Goal: Task Accomplishment & Management: Use online tool/utility

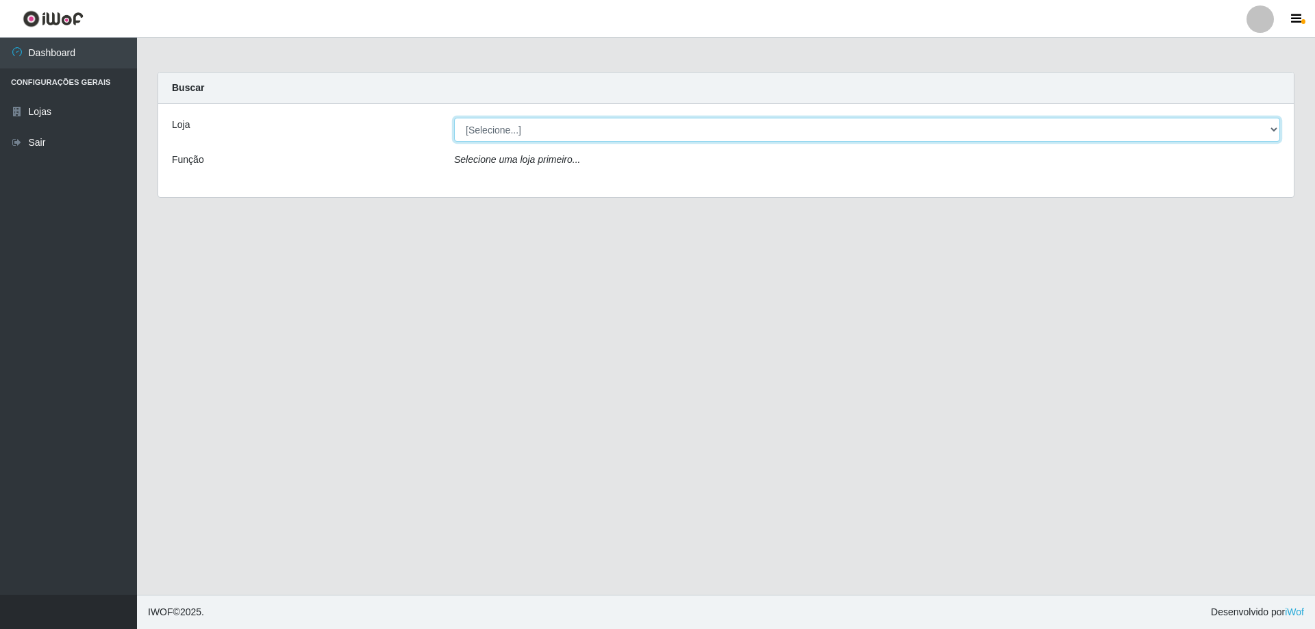
click at [625, 130] on select "[Selecione...] Atacado Vem - [STREET_ADDRESS]" at bounding box center [867, 130] width 826 height 24
select select "461"
click at [454, 118] on select "[Selecione...] Atacado Vem - [STREET_ADDRESS]" at bounding box center [867, 130] width 826 height 24
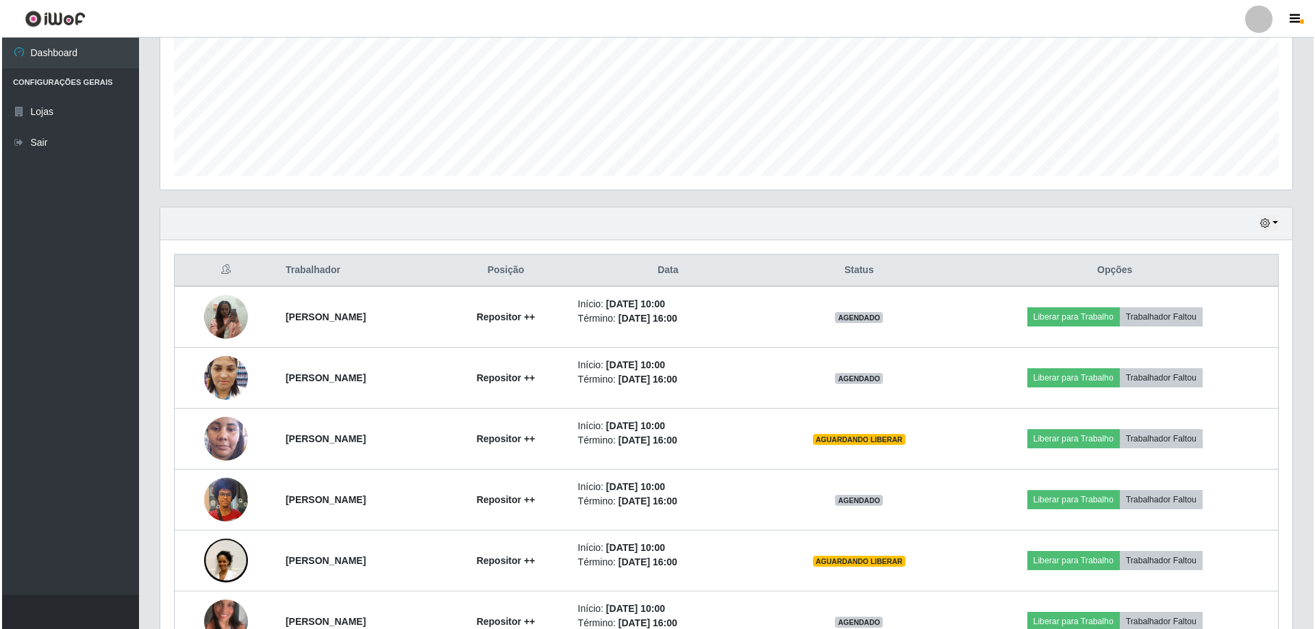
scroll to position [342, 0]
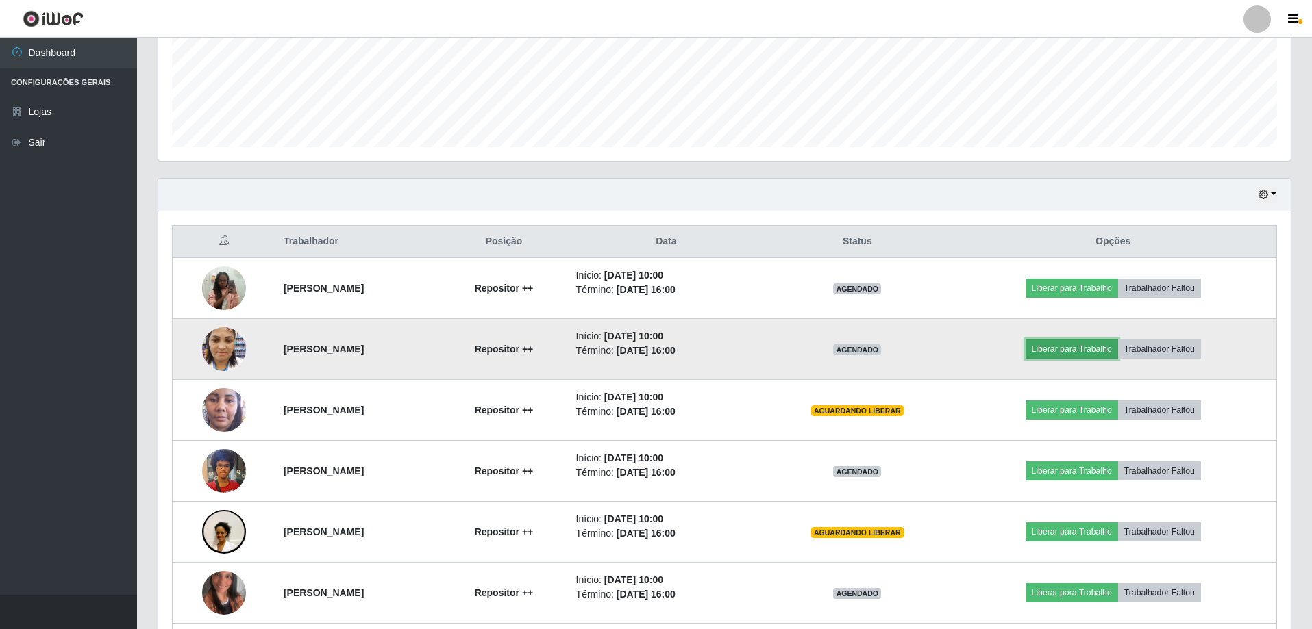
click at [1078, 348] on button "Liberar para Trabalho" at bounding box center [1071, 349] width 92 height 19
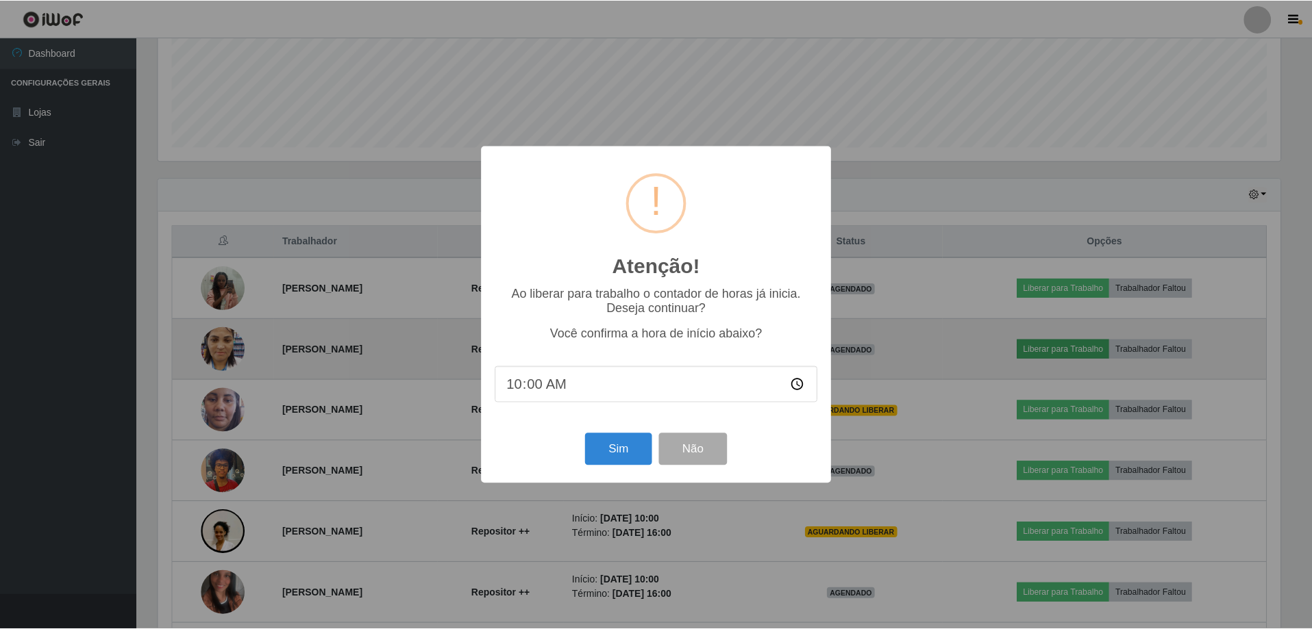
scroll to position [284, 1125]
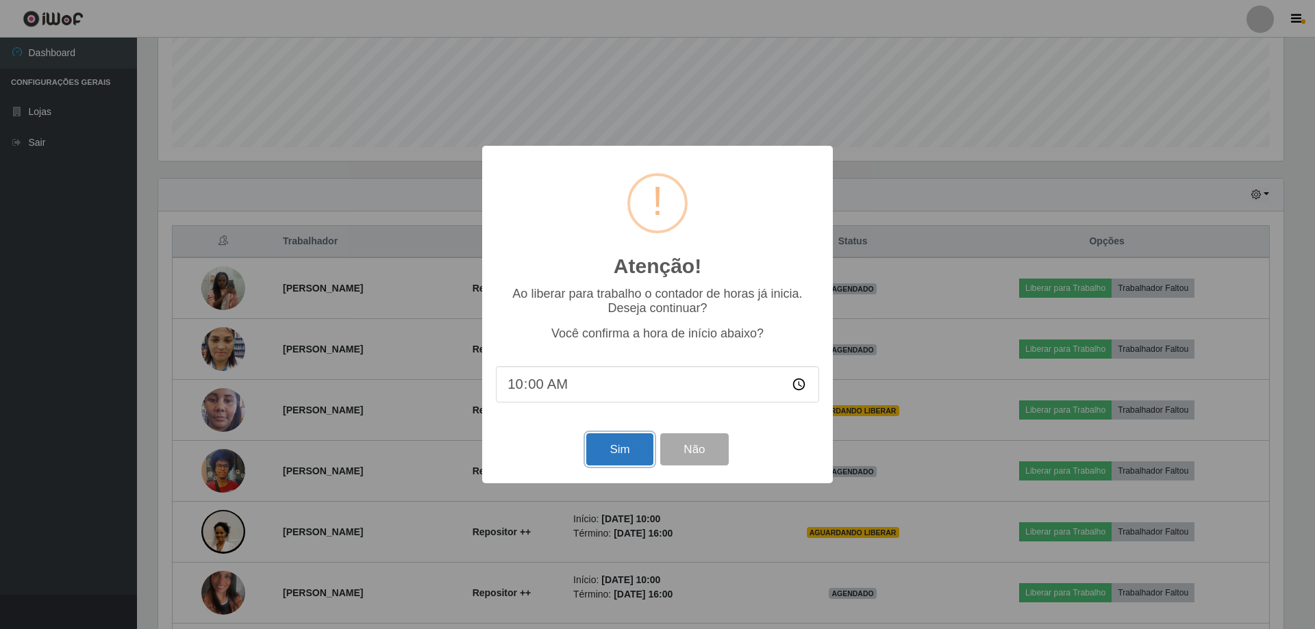
click at [621, 451] on button "Sim" at bounding box center [619, 450] width 66 height 32
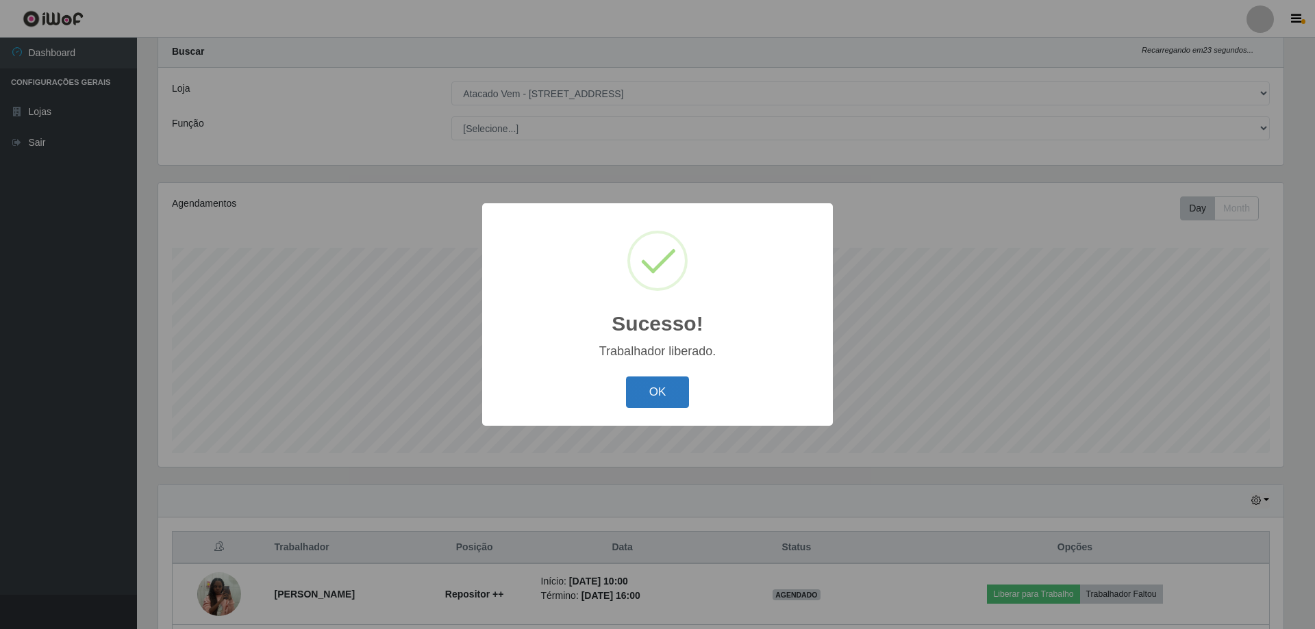
click at [658, 396] on button "OK" at bounding box center [658, 393] width 64 height 32
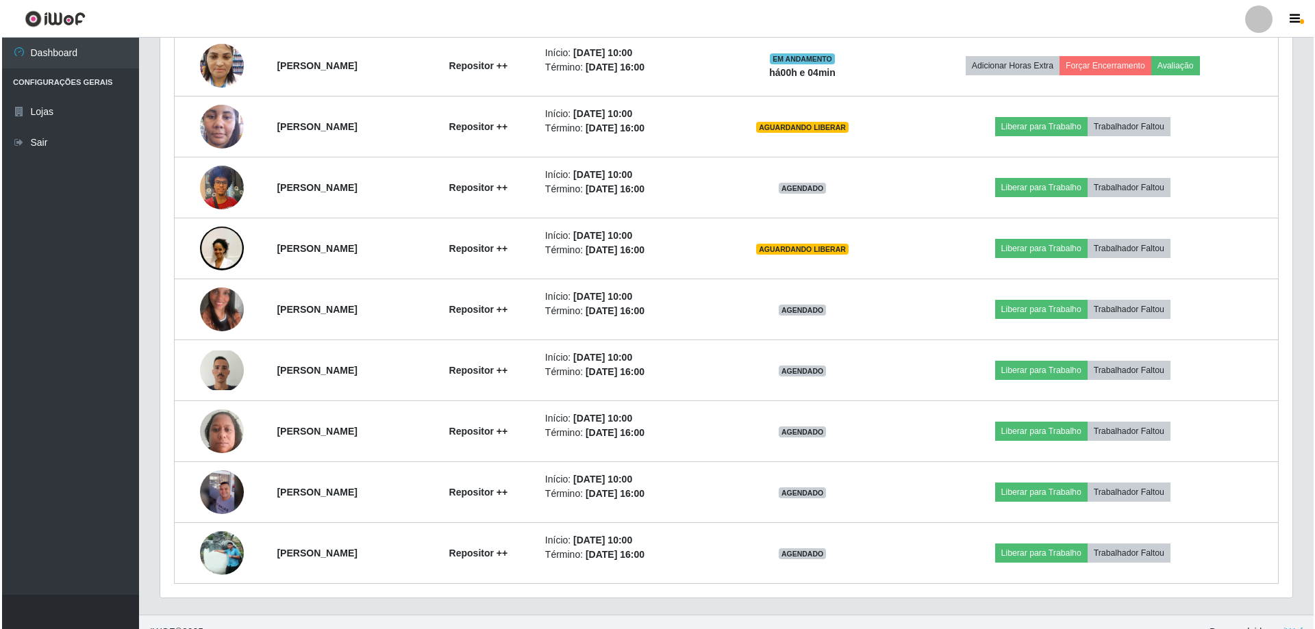
scroll to position [646, 0]
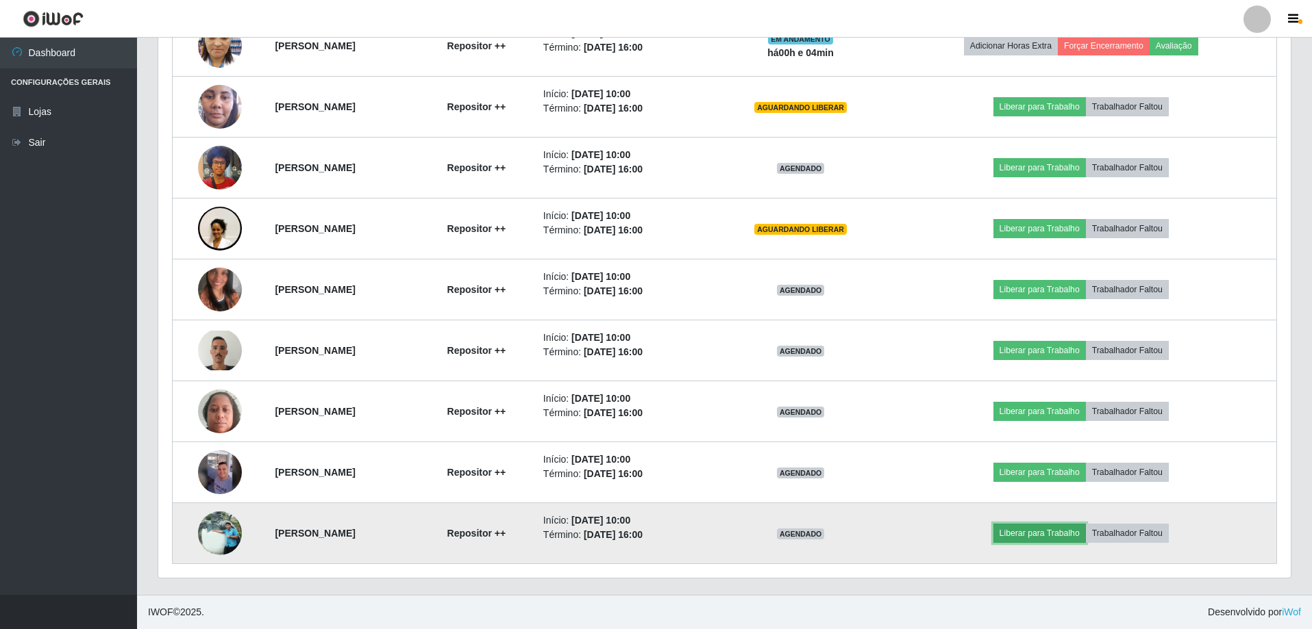
click at [1053, 529] on button "Liberar para Trabalho" at bounding box center [1039, 533] width 92 height 19
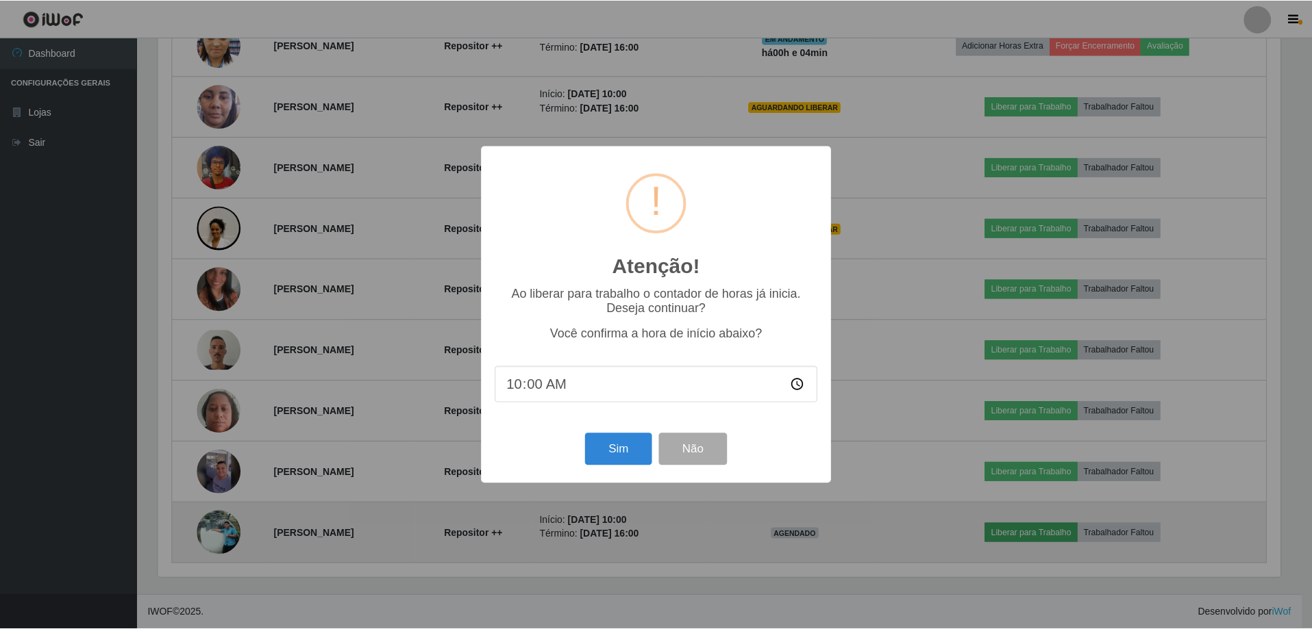
scroll to position [284, 1125]
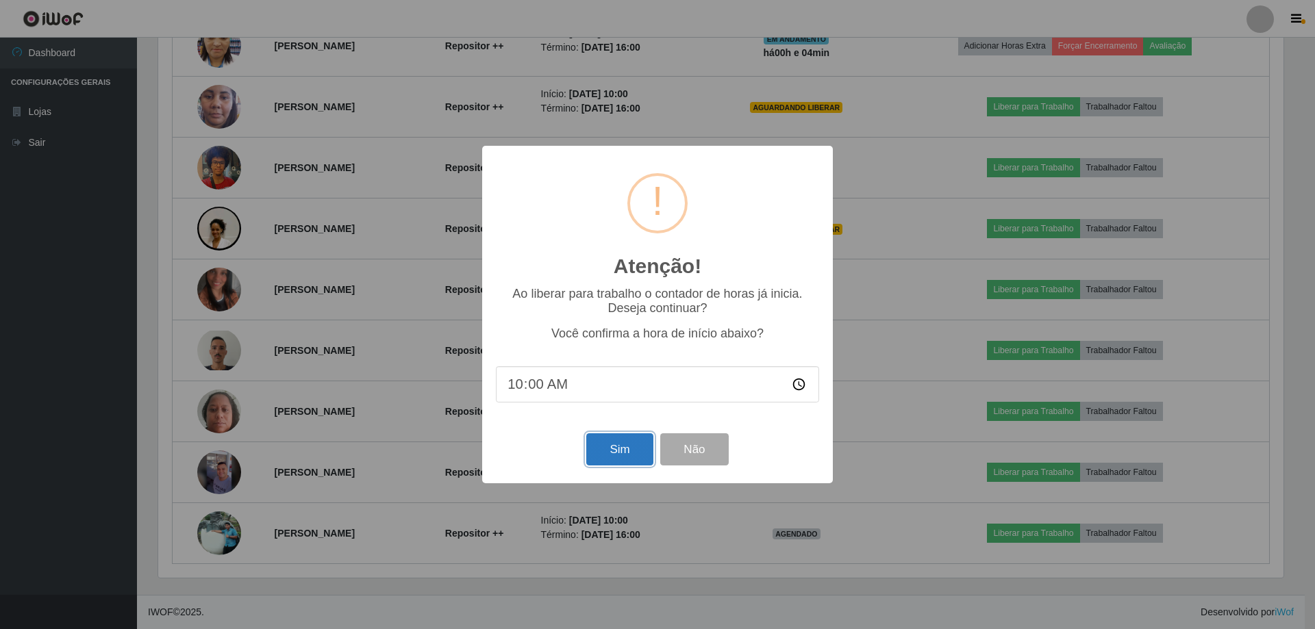
click at [605, 456] on button "Sim" at bounding box center [619, 450] width 66 height 32
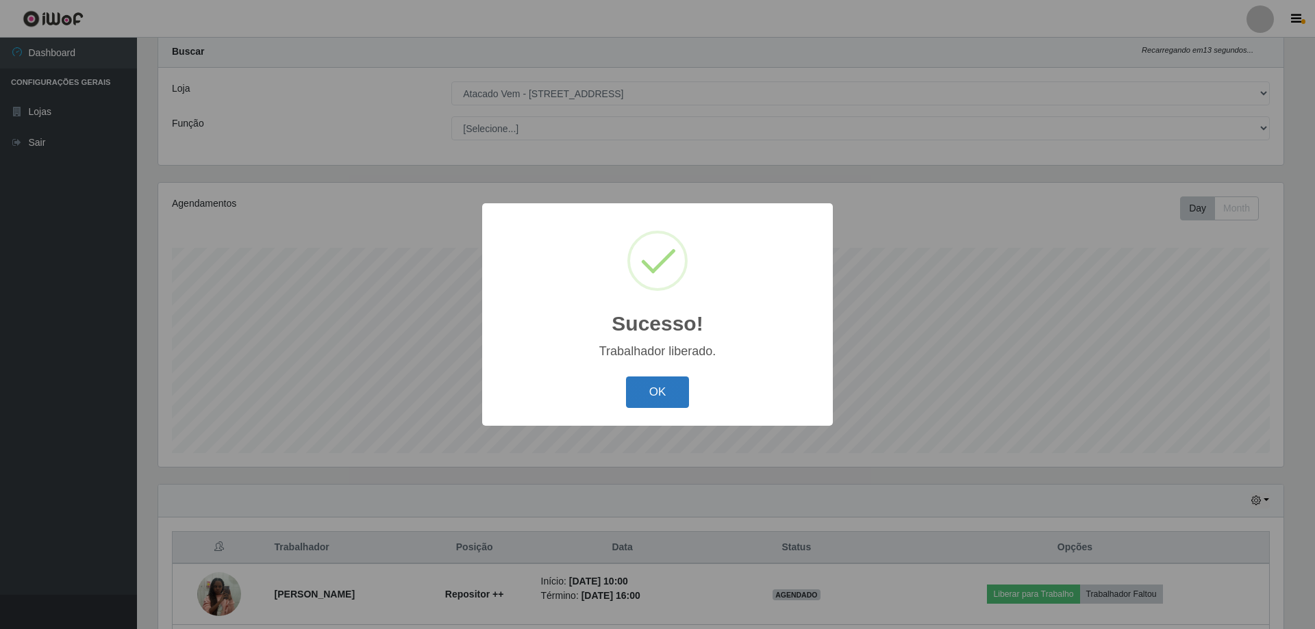
click at [644, 394] on button "OK" at bounding box center [658, 393] width 64 height 32
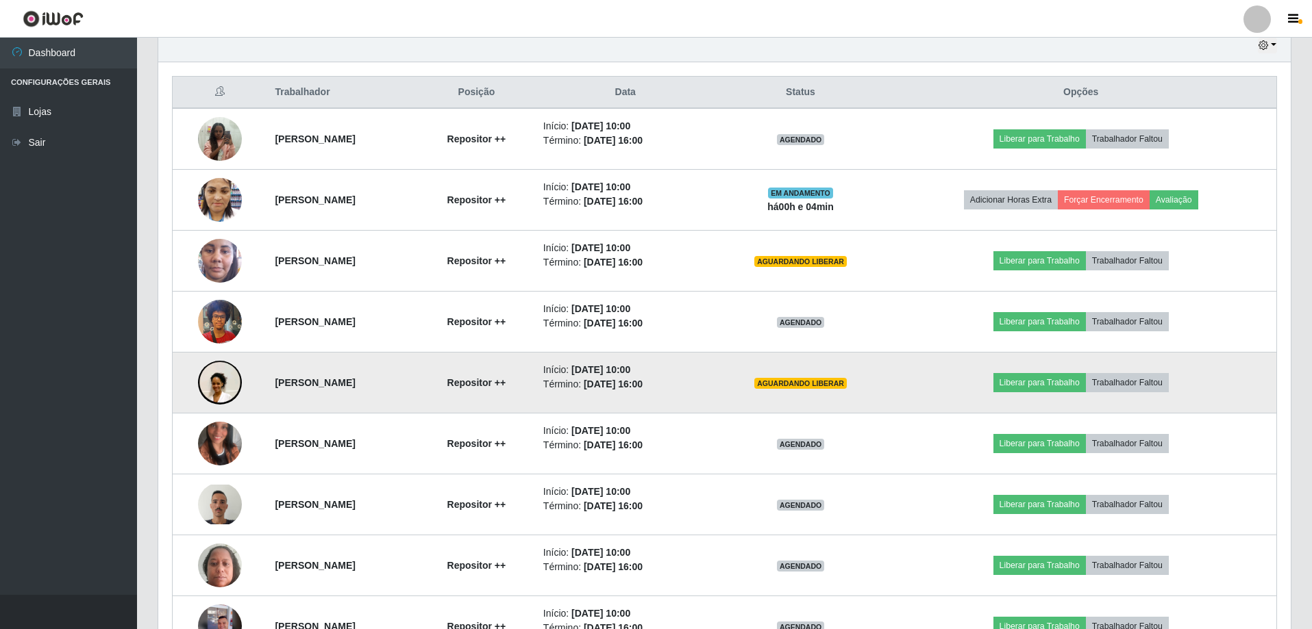
scroll to position [516, 0]
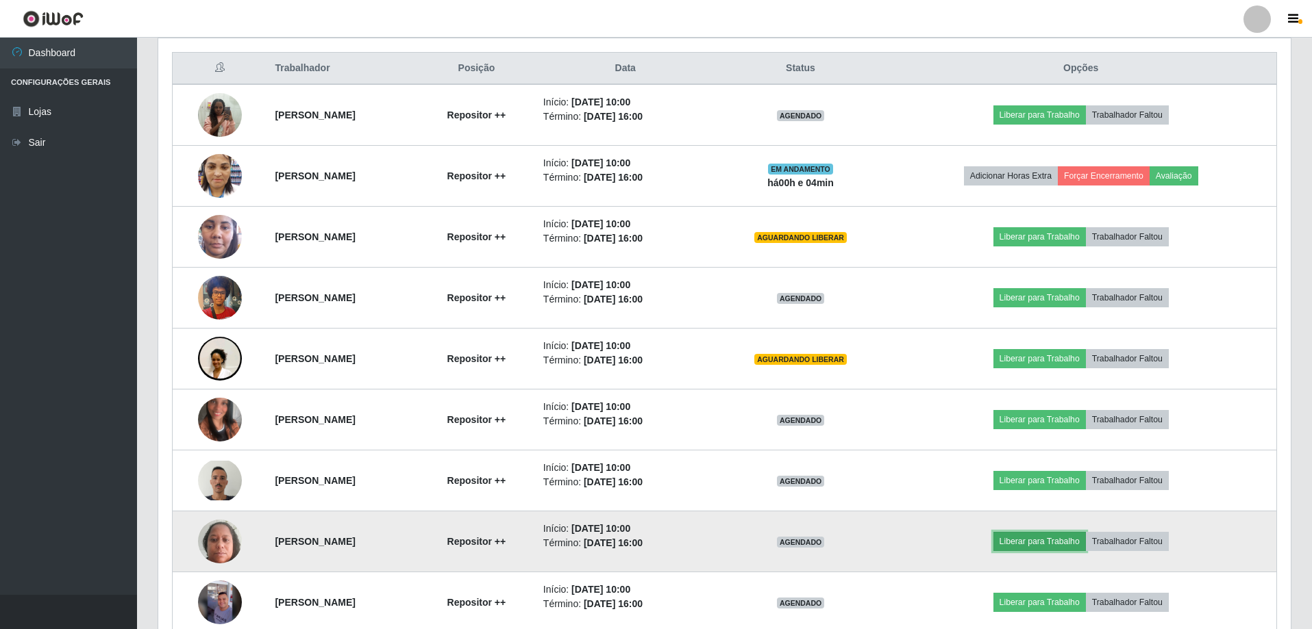
click at [1053, 541] on button "Liberar para Trabalho" at bounding box center [1039, 541] width 92 height 19
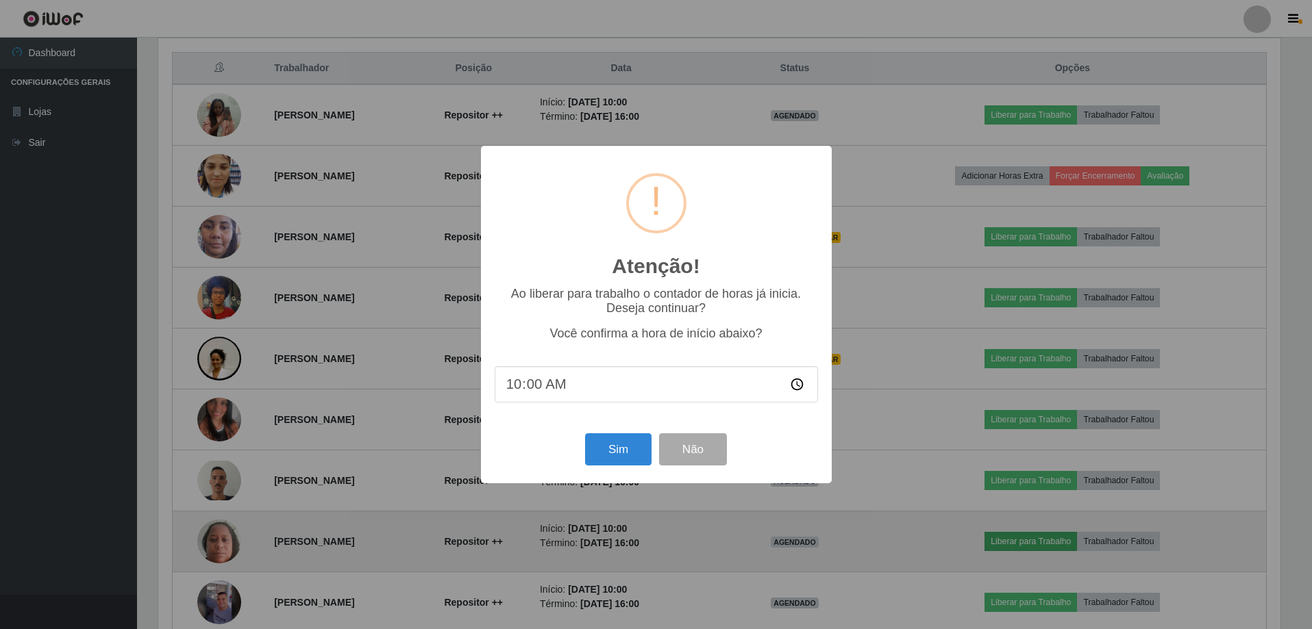
scroll to position [284, 1125]
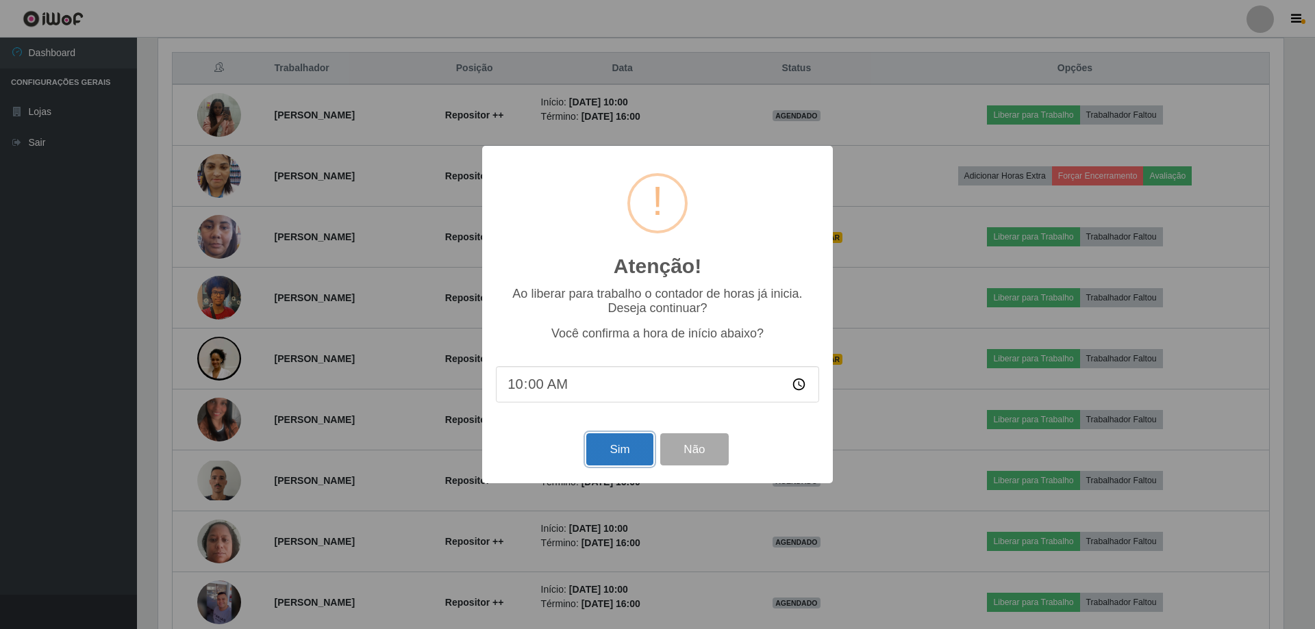
click at [625, 451] on button "Sim" at bounding box center [619, 450] width 66 height 32
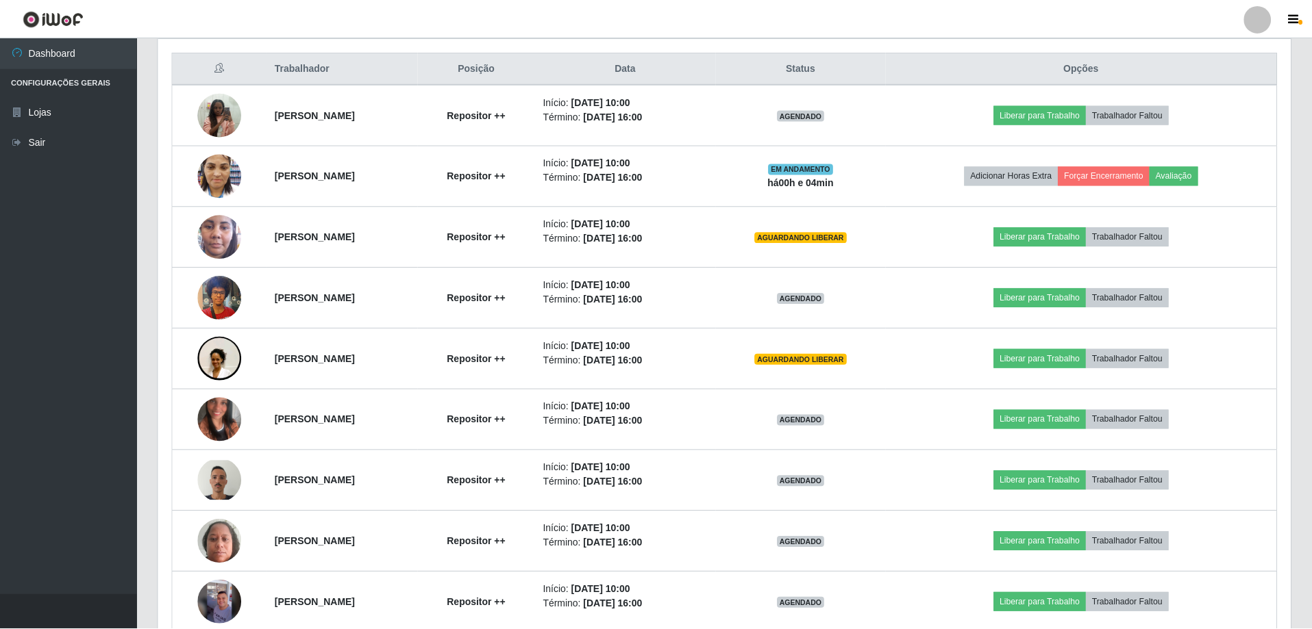
scroll to position [0, 0]
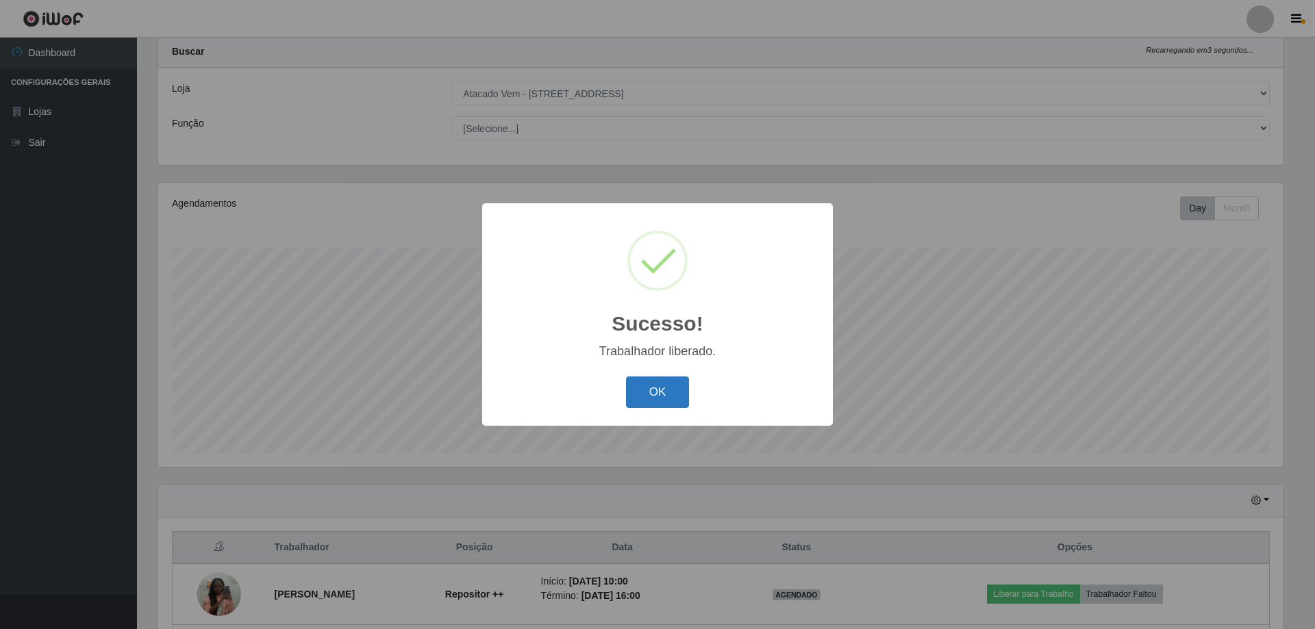
click at [675, 393] on button "OK" at bounding box center [658, 393] width 64 height 32
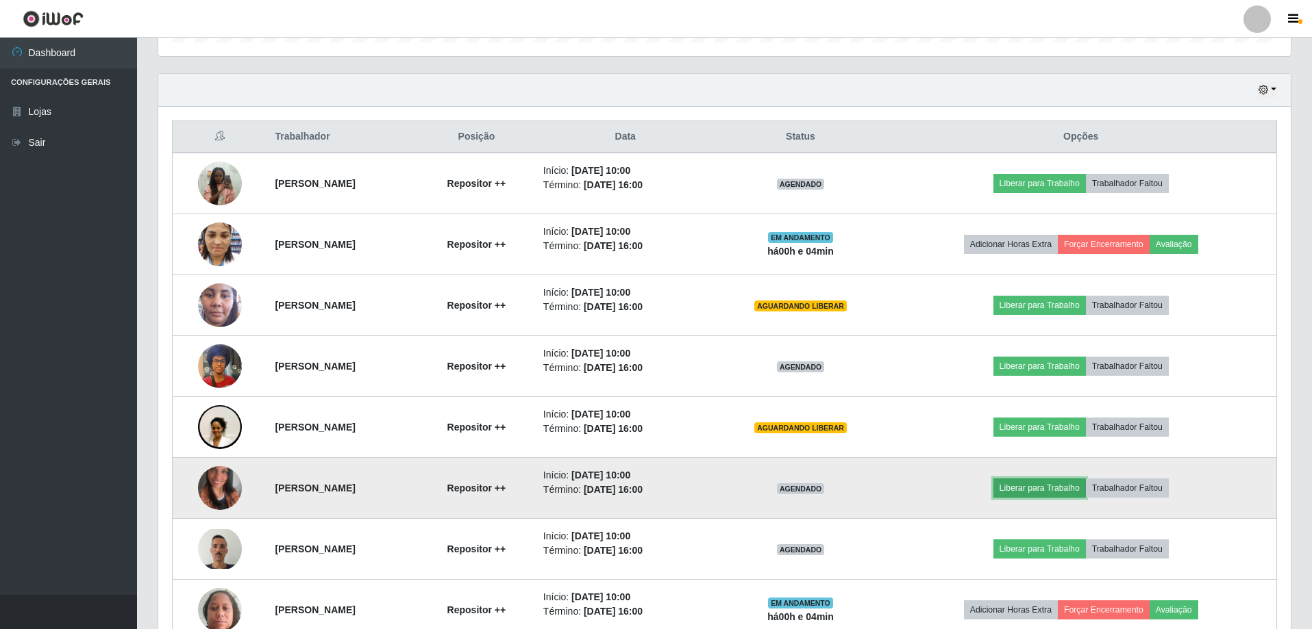
click at [1071, 482] on button "Liberar para Trabalho" at bounding box center [1039, 488] width 92 height 19
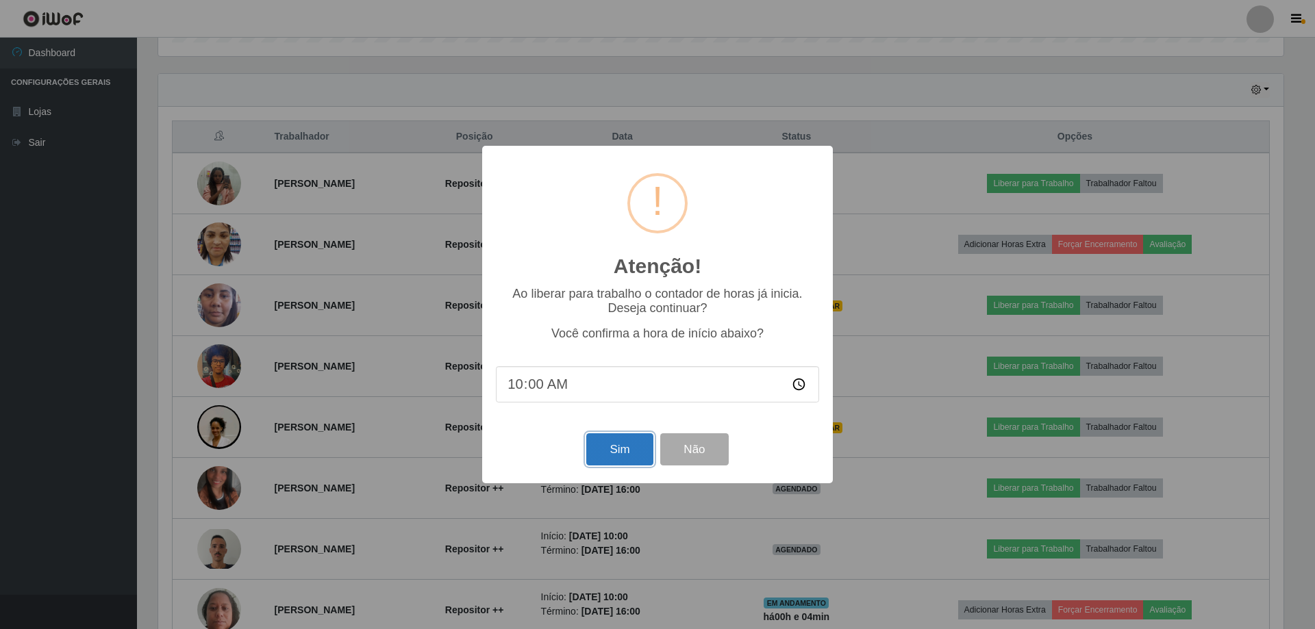
click at [601, 453] on button "Sim" at bounding box center [619, 450] width 66 height 32
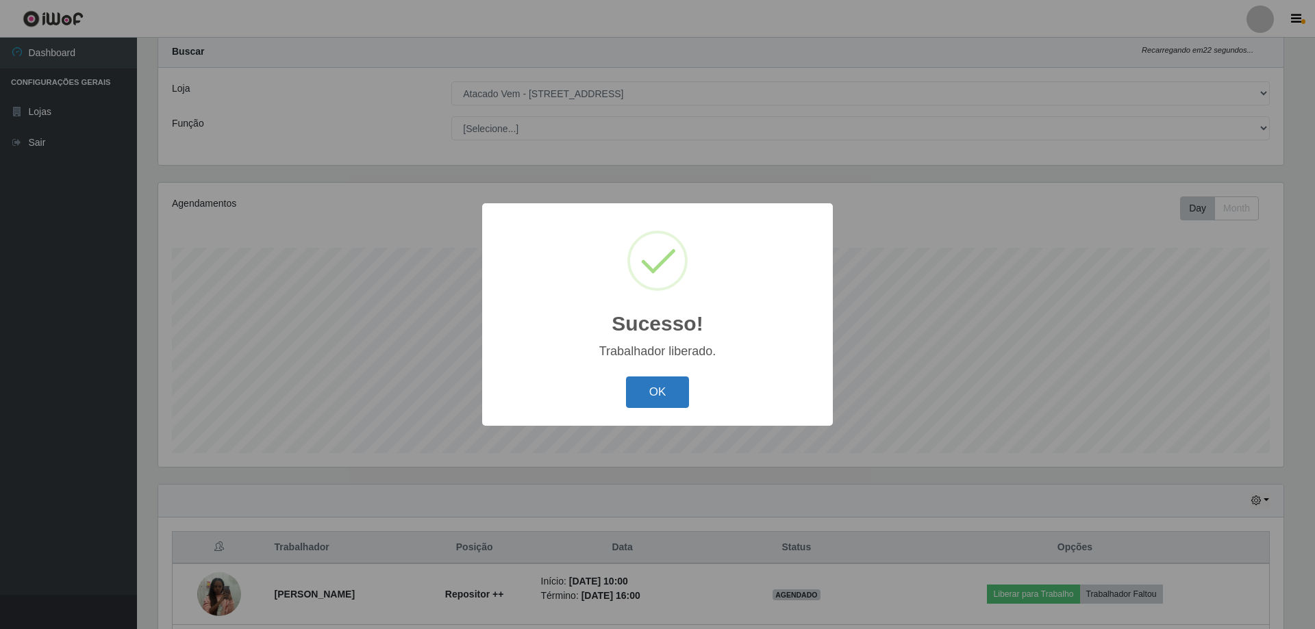
click at [671, 390] on button "OK" at bounding box center [658, 393] width 64 height 32
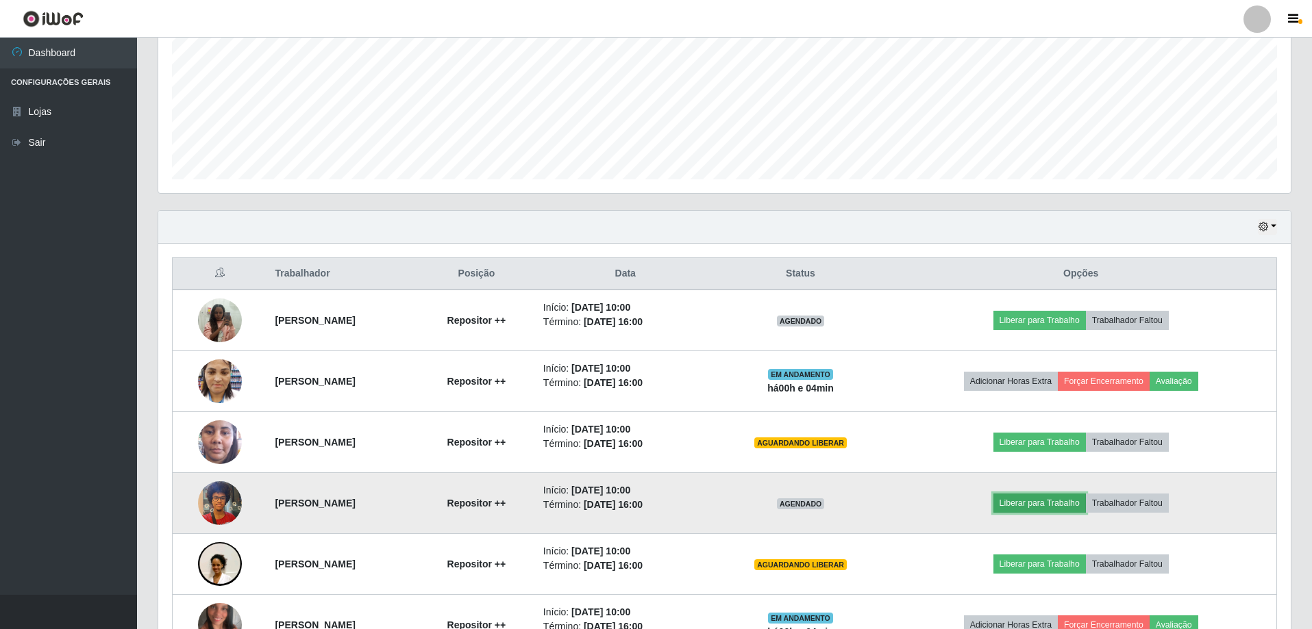
click at [1065, 502] on button "Liberar para Trabalho" at bounding box center [1039, 503] width 92 height 19
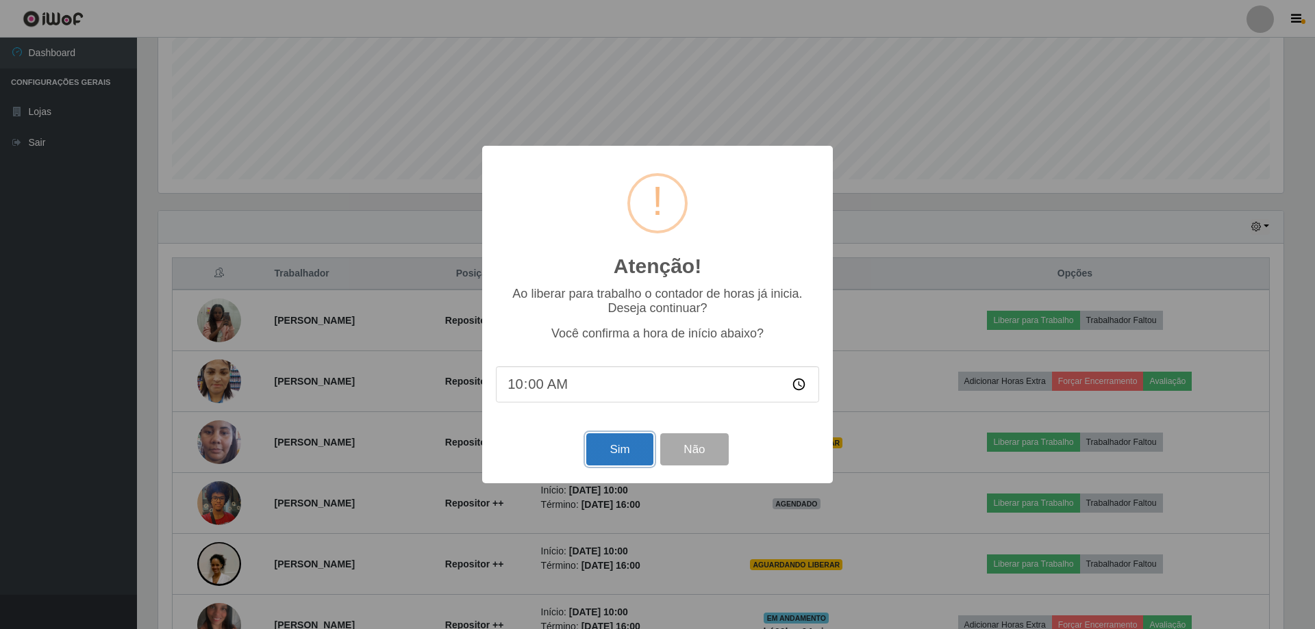
click at [605, 449] on button "Sim" at bounding box center [619, 450] width 66 height 32
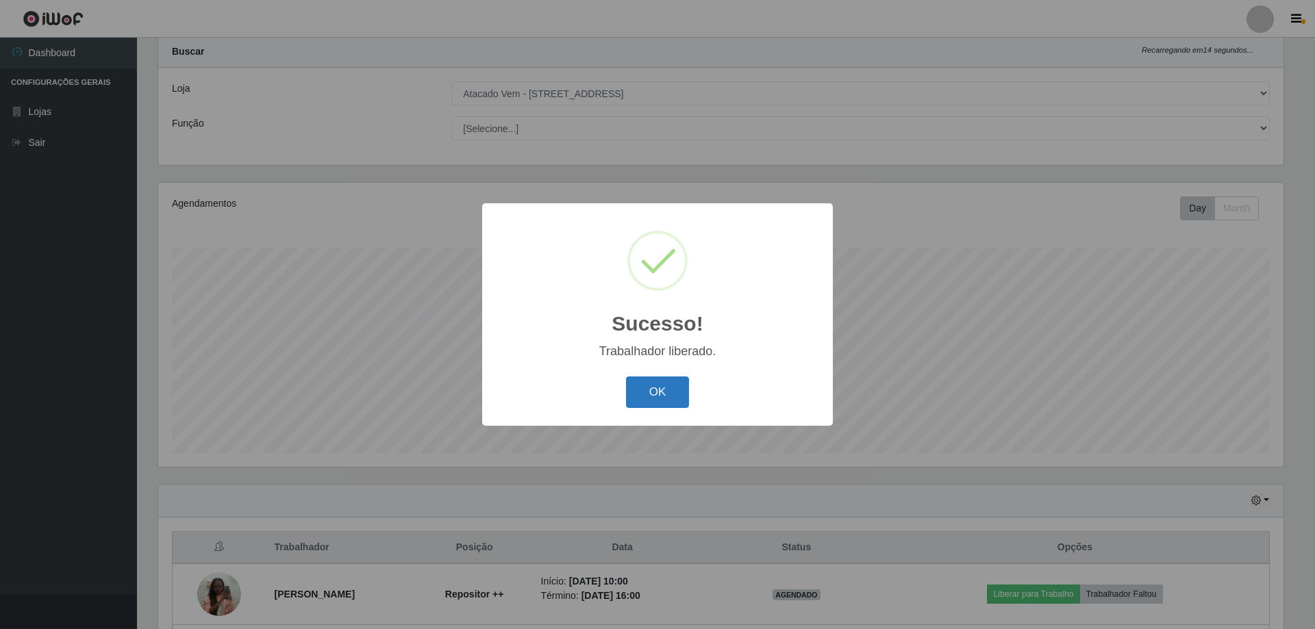
click at [637, 389] on button "OK" at bounding box center [658, 393] width 64 height 32
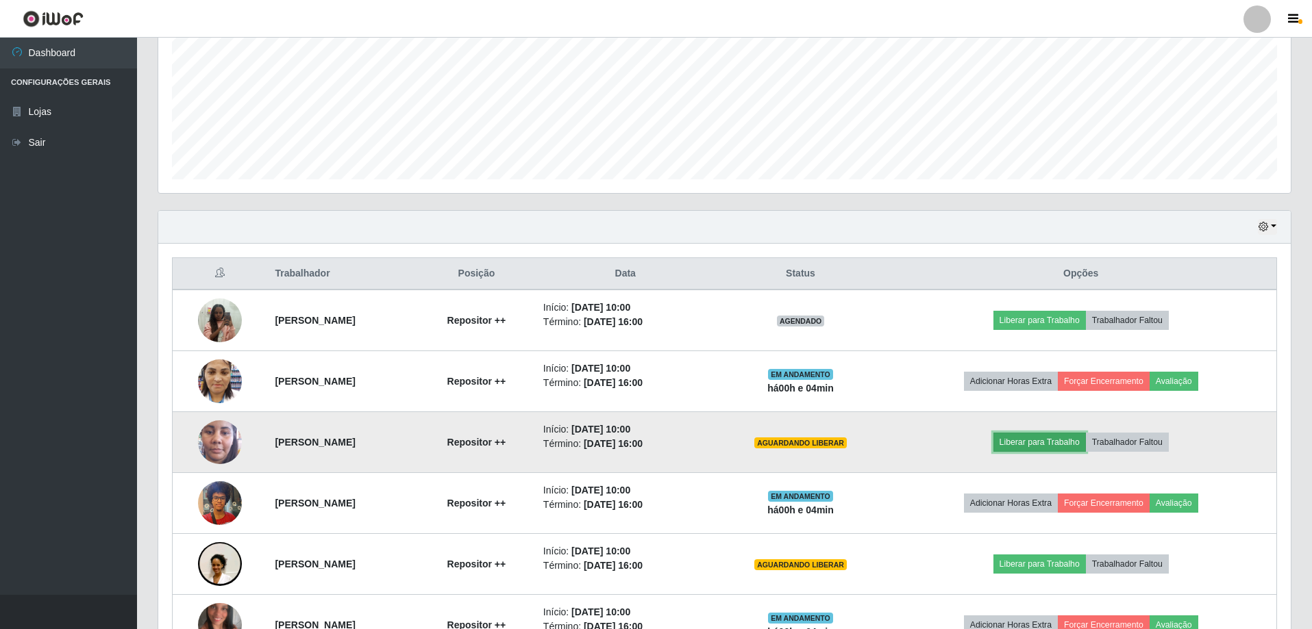
click at [1035, 442] on button "Liberar para Trabalho" at bounding box center [1039, 442] width 92 height 19
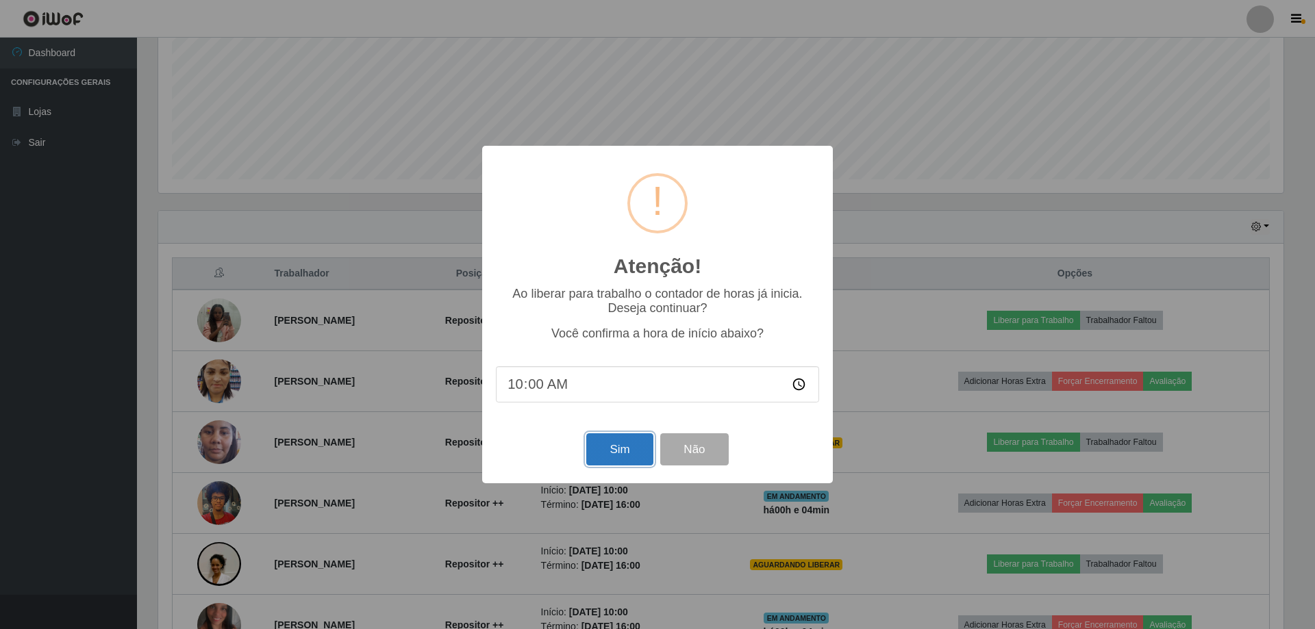
click at [606, 456] on button "Sim" at bounding box center [619, 450] width 66 height 32
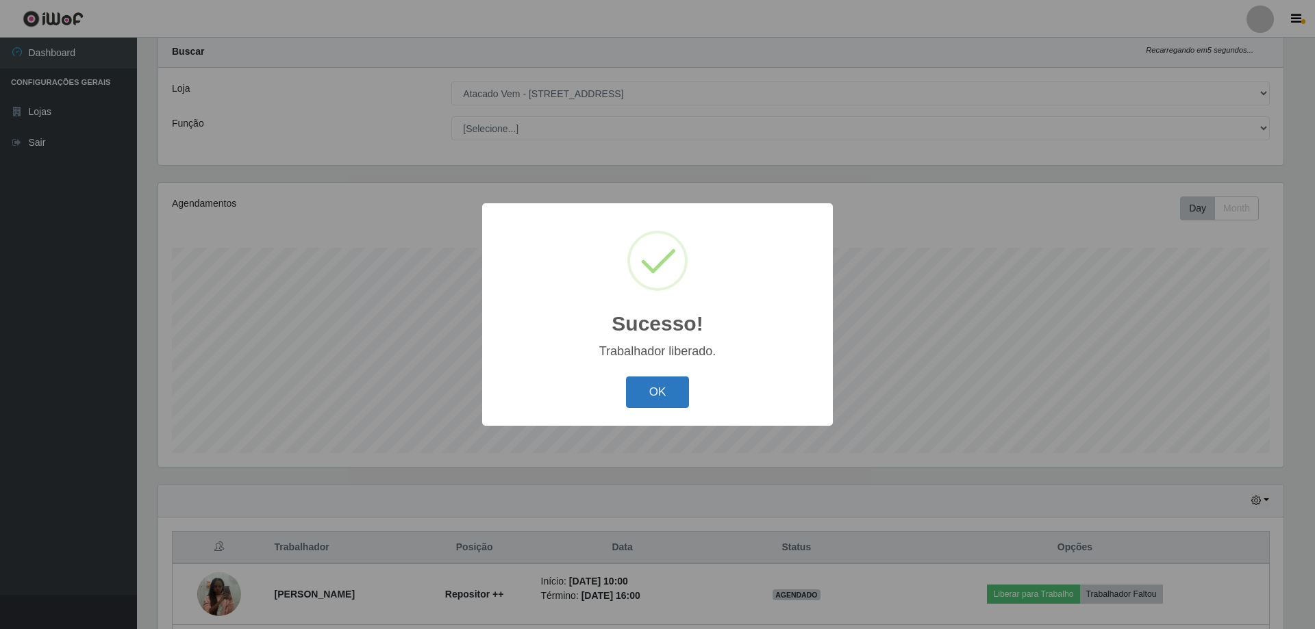
click at [660, 398] on button "OK" at bounding box center [658, 393] width 64 height 32
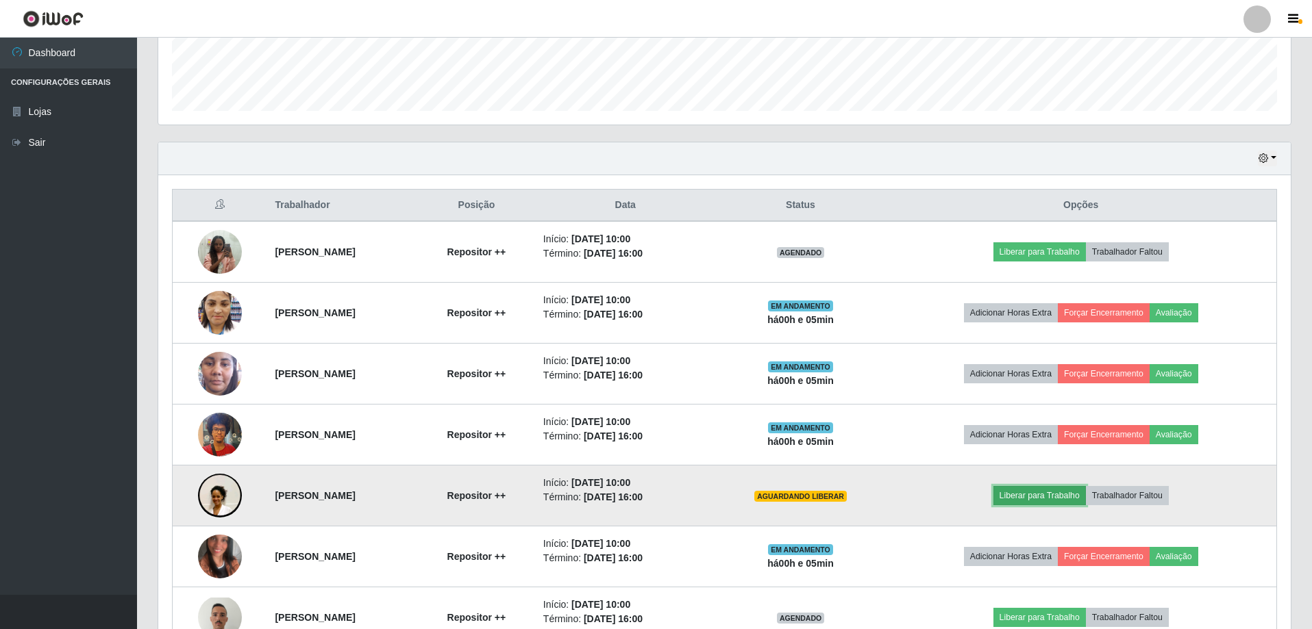
click at [1053, 497] on button "Liberar para Trabalho" at bounding box center [1039, 495] width 92 height 19
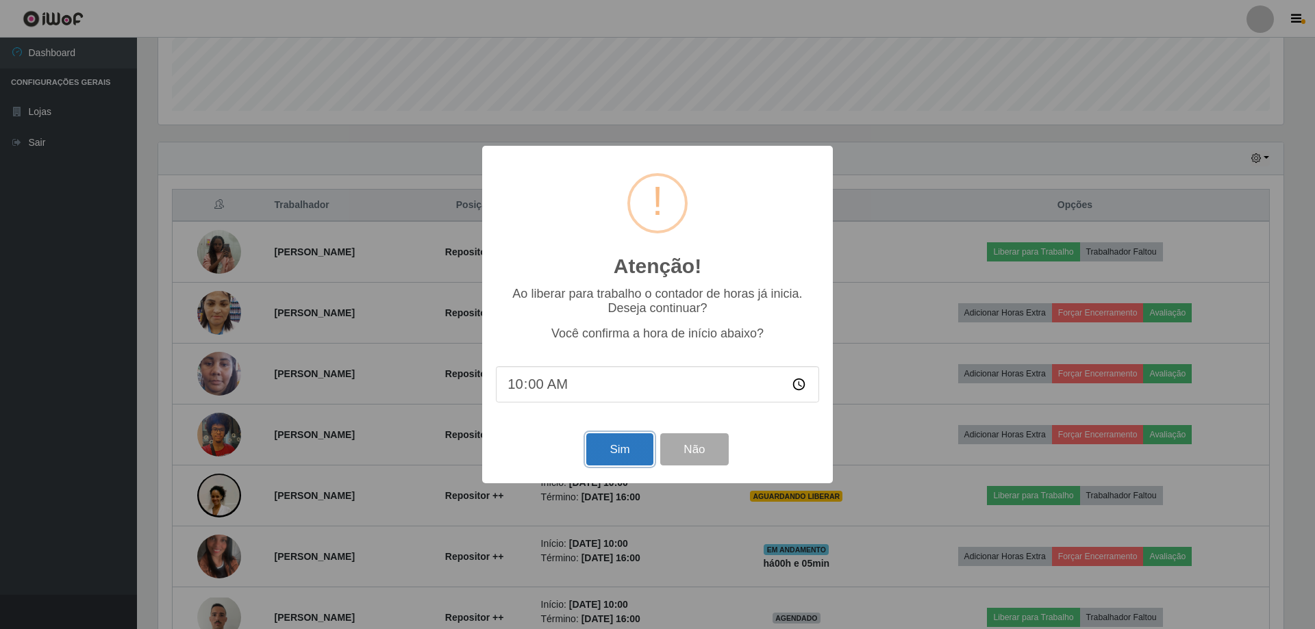
click at [623, 453] on button "Sim" at bounding box center [619, 450] width 66 height 32
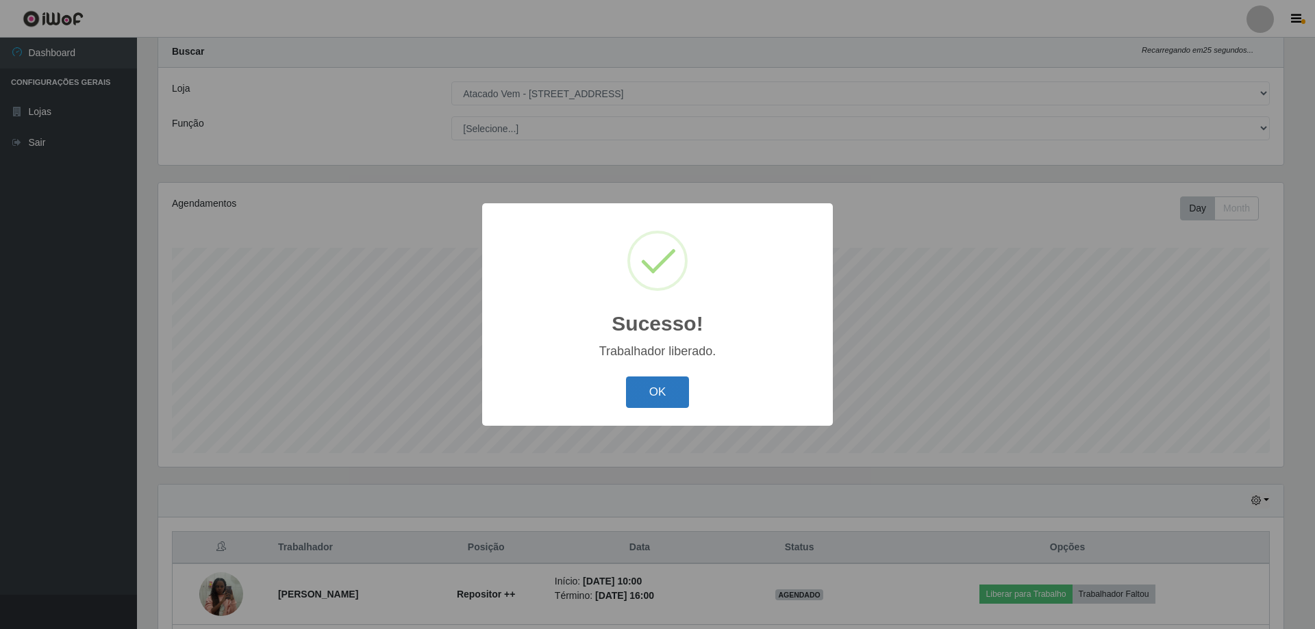
click at [647, 390] on button "OK" at bounding box center [658, 393] width 64 height 32
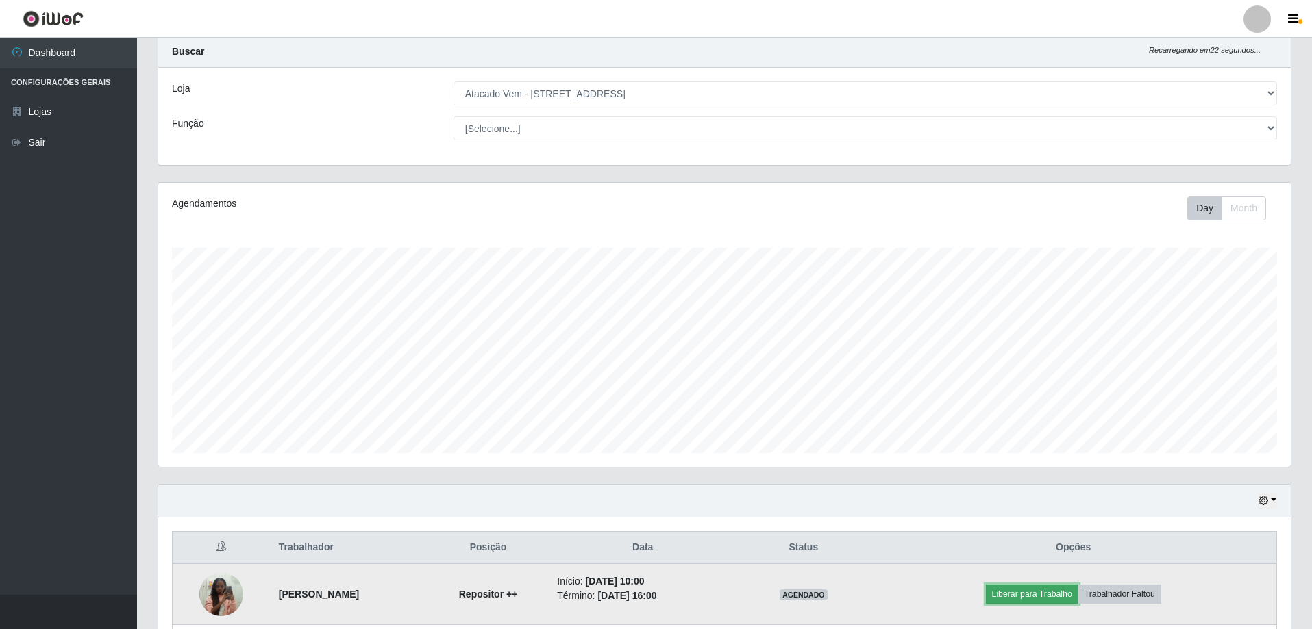
click at [1064, 594] on button "Liberar para Trabalho" at bounding box center [1032, 594] width 92 height 19
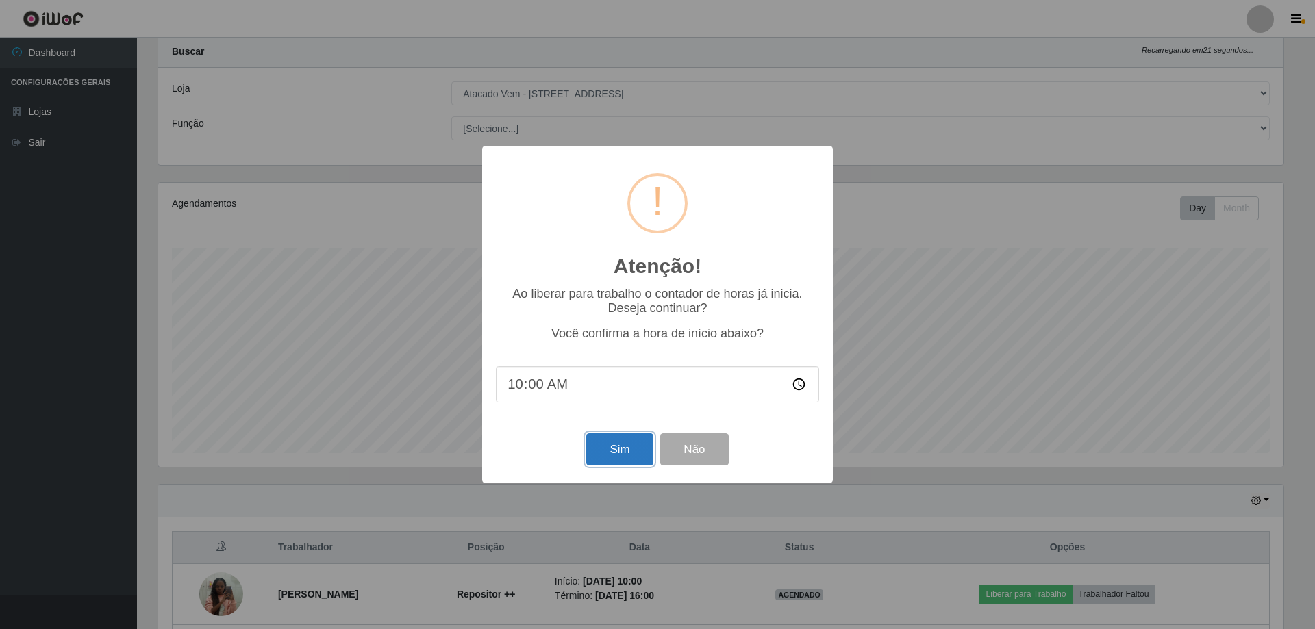
click at [629, 460] on button "Sim" at bounding box center [619, 450] width 66 height 32
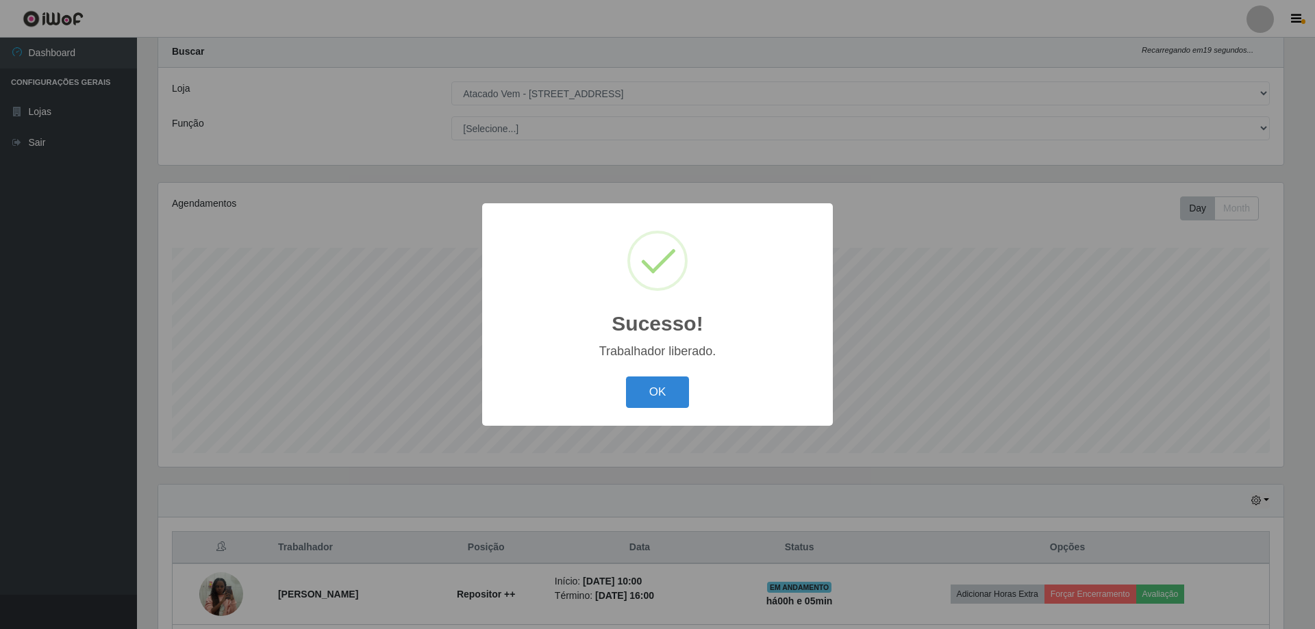
click at [665, 376] on div "OK Cancel" at bounding box center [657, 392] width 323 height 39
click at [660, 395] on button "OK" at bounding box center [658, 393] width 64 height 32
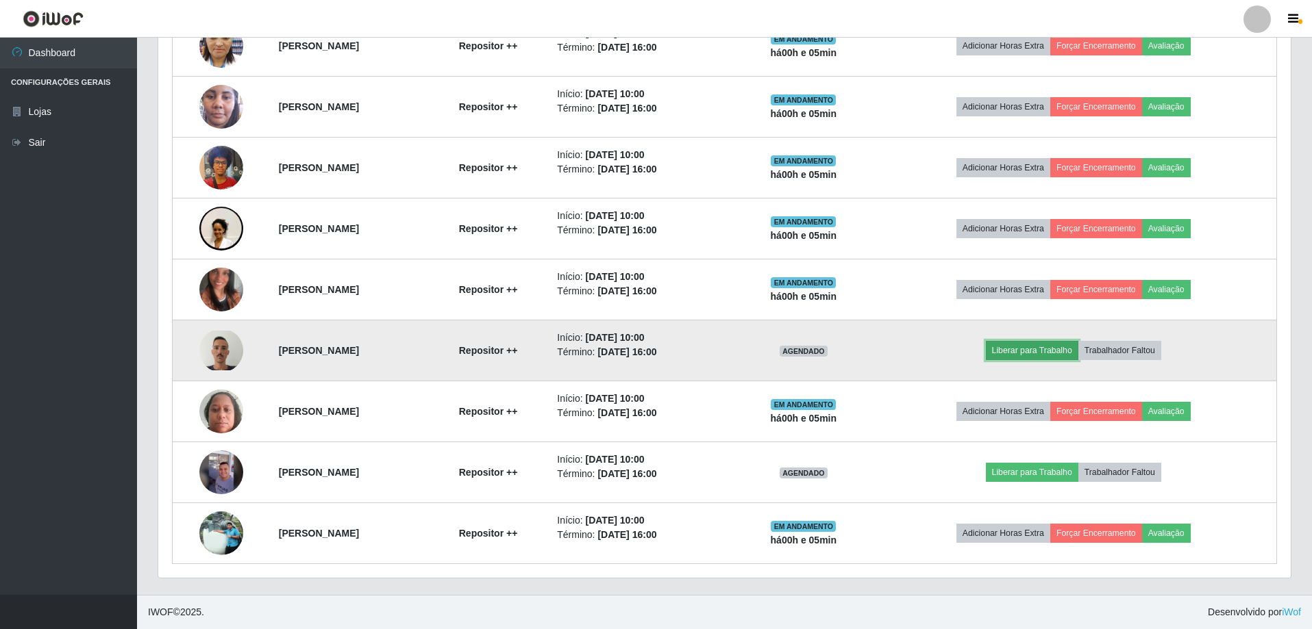
click at [1055, 349] on button "Liberar para Trabalho" at bounding box center [1032, 350] width 92 height 19
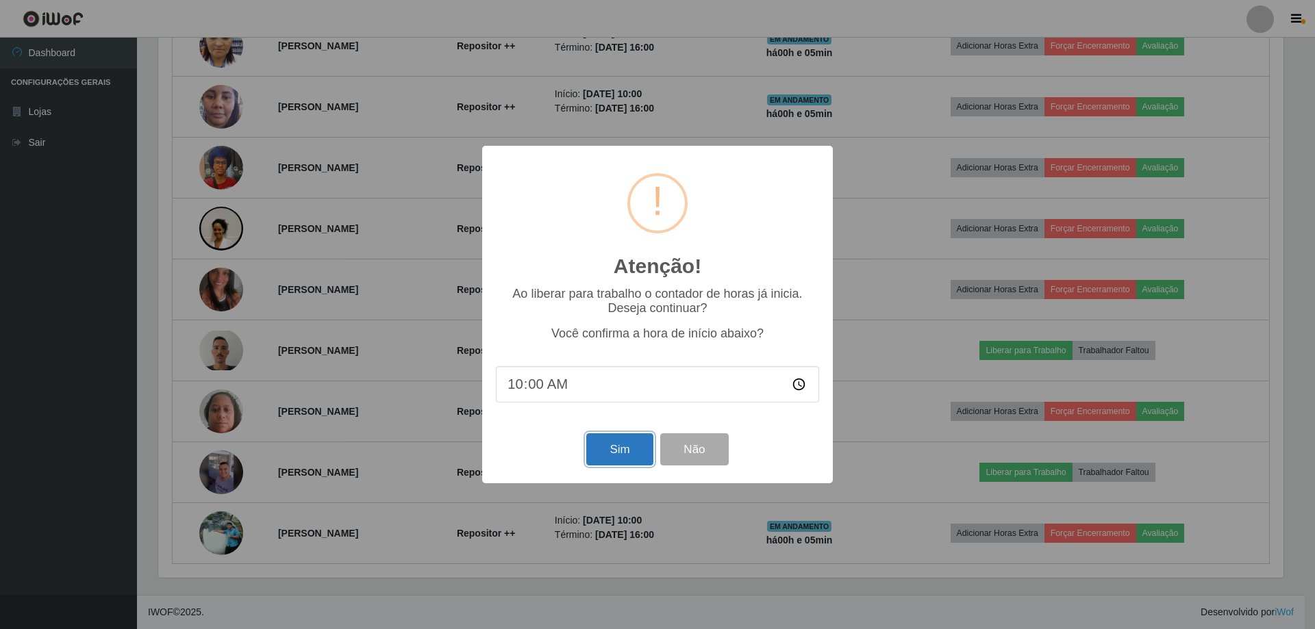
click at [623, 451] on button "Sim" at bounding box center [619, 450] width 66 height 32
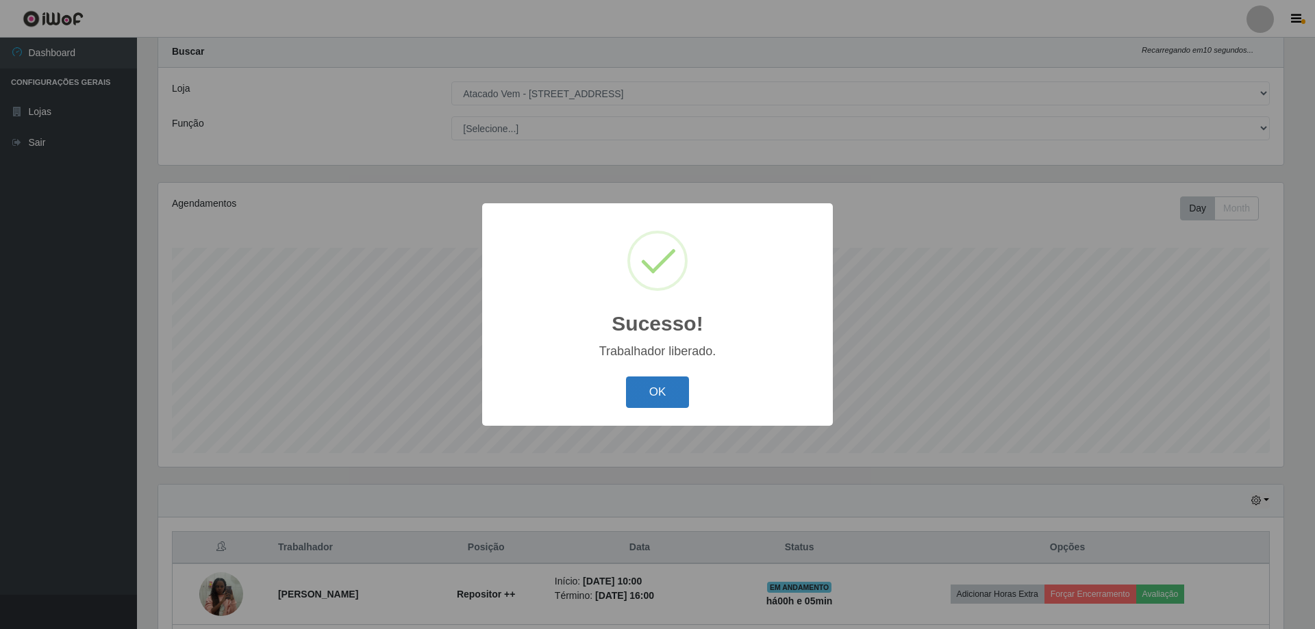
click at [647, 390] on button "OK" at bounding box center [658, 393] width 64 height 32
